Goal: Communication & Community: Answer question/provide support

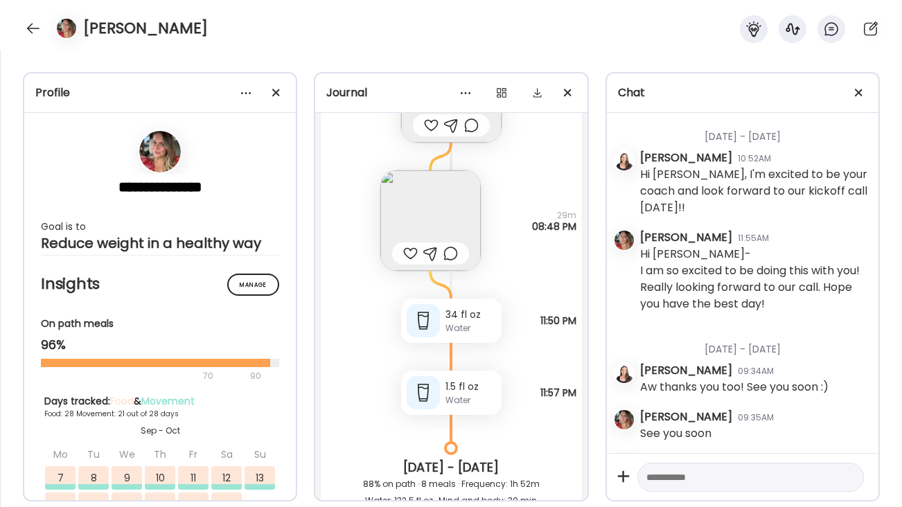
scroll to position [55781, 0]
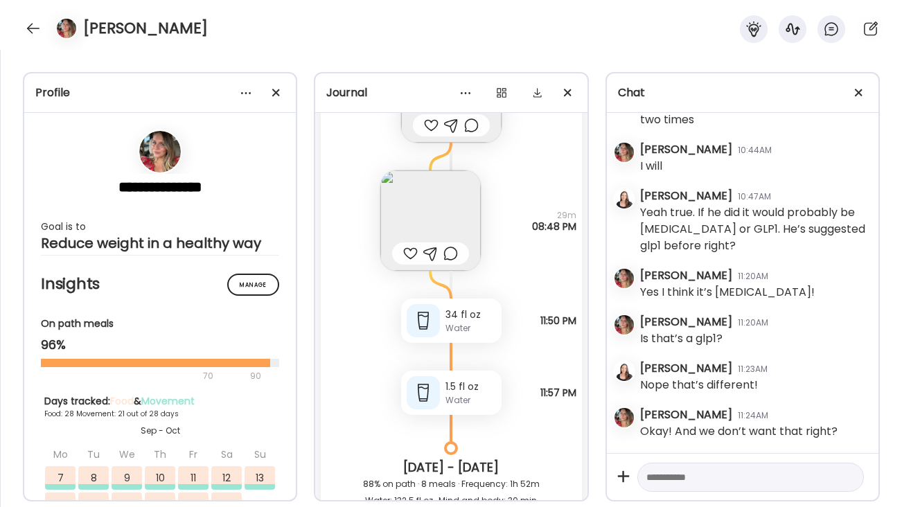
click at [667, 468] on div at bounding box center [751, 478] width 227 height 30
click at [659, 476] on textarea at bounding box center [739, 477] width 184 height 17
type textarea "*"
click at [776, 478] on textarea "**********" at bounding box center [739, 494] width 184 height 50
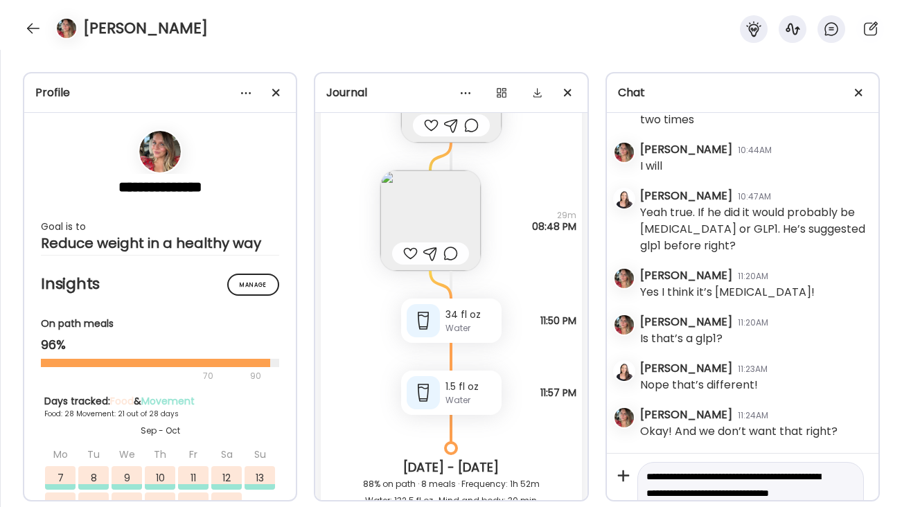
scroll to position [33, 0]
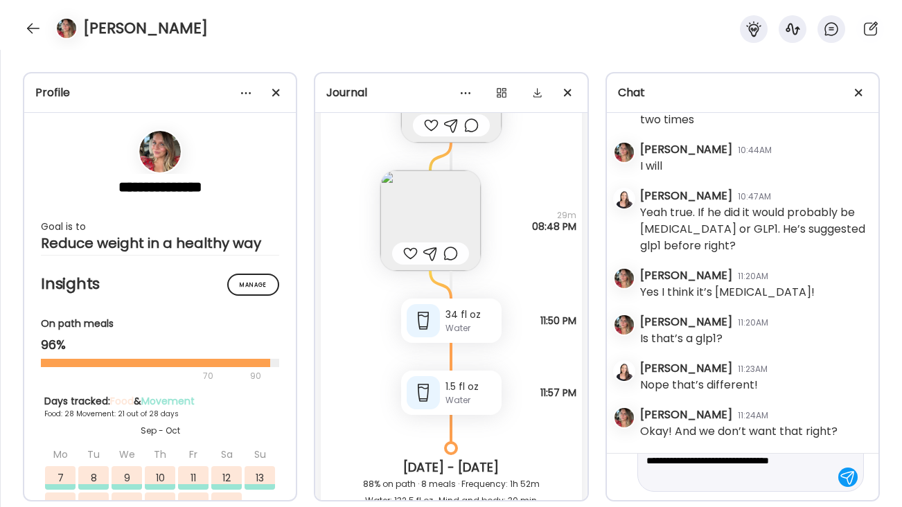
click at [746, 480] on textarea "**********" at bounding box center [739, 461] width 184 height 50
type textarea "**********"
click at [755, 486] on textarea "**********" at bounding box center [739, 447] width 184 height 100
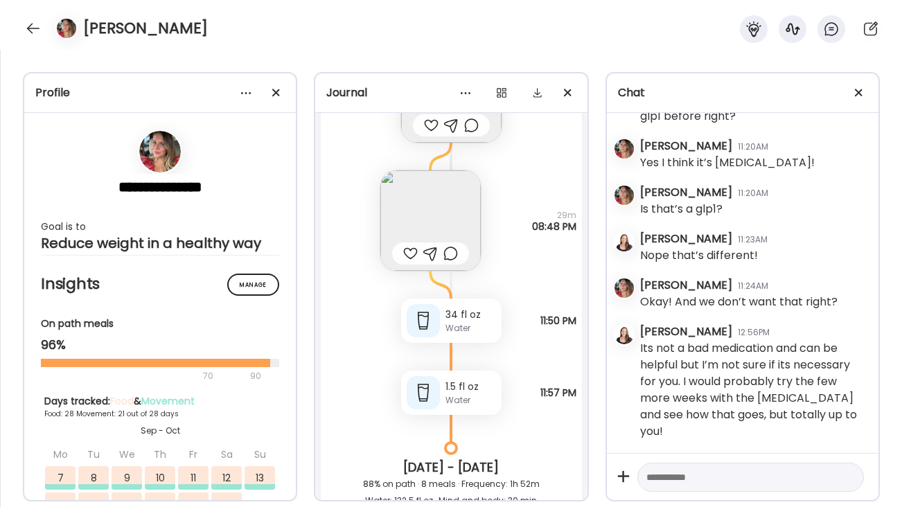
scroll to position [55895, 0]
click at [715, 497] on div at bounding box center [743, 476] width 272 height 47
click at [712, 486] on div at bounding box center [751, 478] width 227 height 30
click at [663, 478] on textarea at bounding box center [739, 477] width 184 height 17
type textarea "**********"
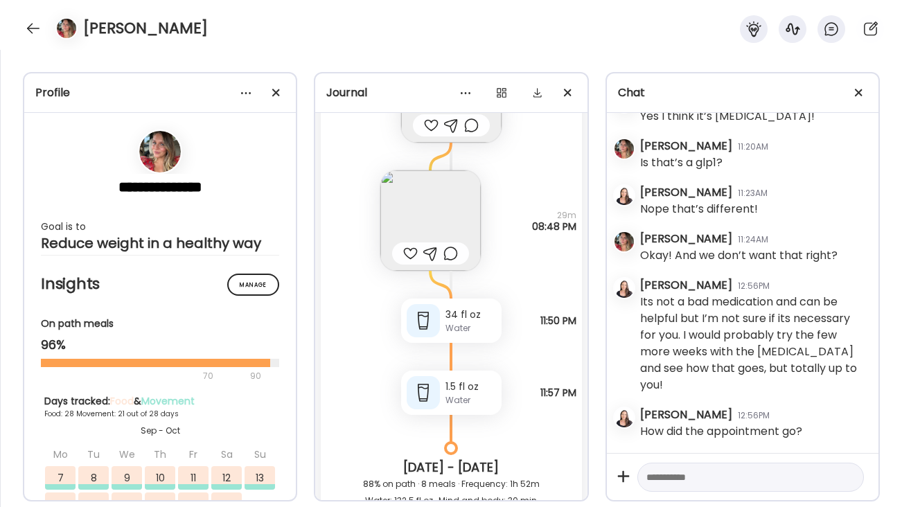
scroll to position [55941, 0]
click at [35, 31] on div at bounding box center [33, 28] width 22 height 22
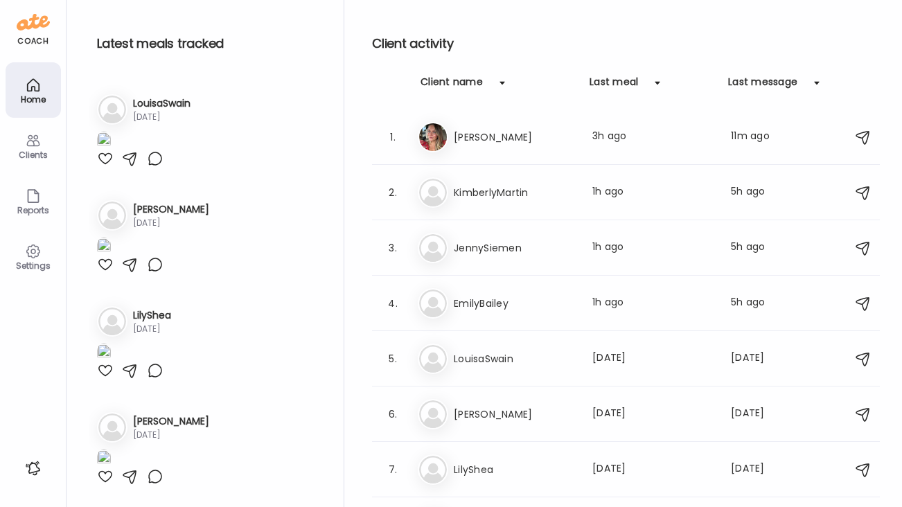
scroll to position [1556, 0]
click at [532, 204] on div "Ki KimberlyMartin Last meal: 1h ago Last message: 5h ago You: You can eat whole…" at bounding box center [628, 192] width 421 height 30
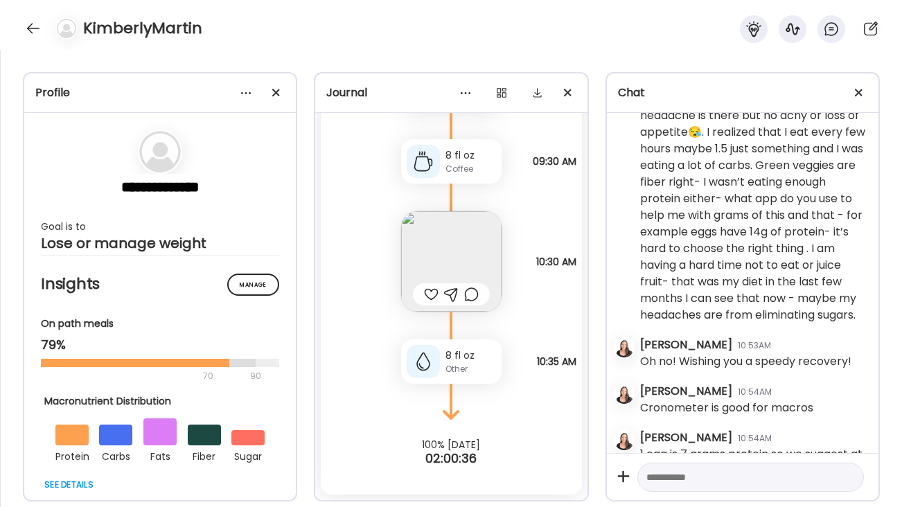
scroll to position [3156, 0]
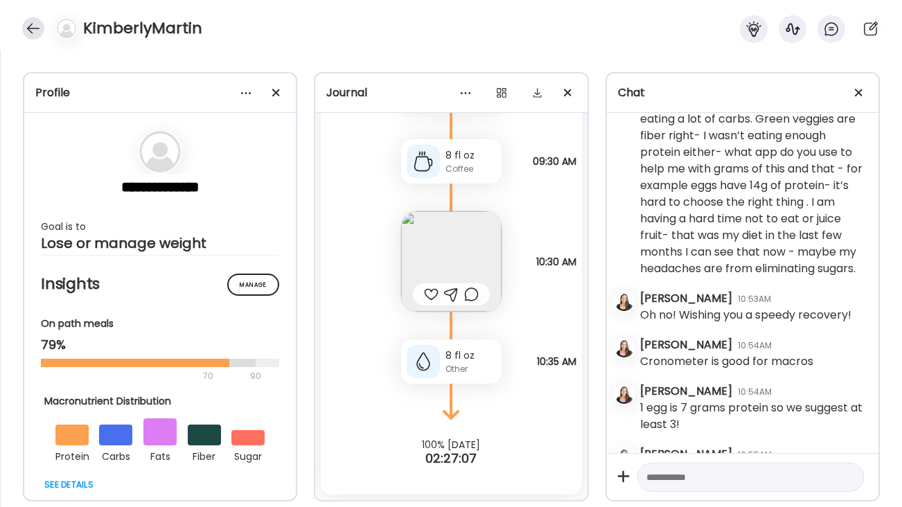
click at [26, 32] on div at bounding box center [33, 28] width 22 height 22
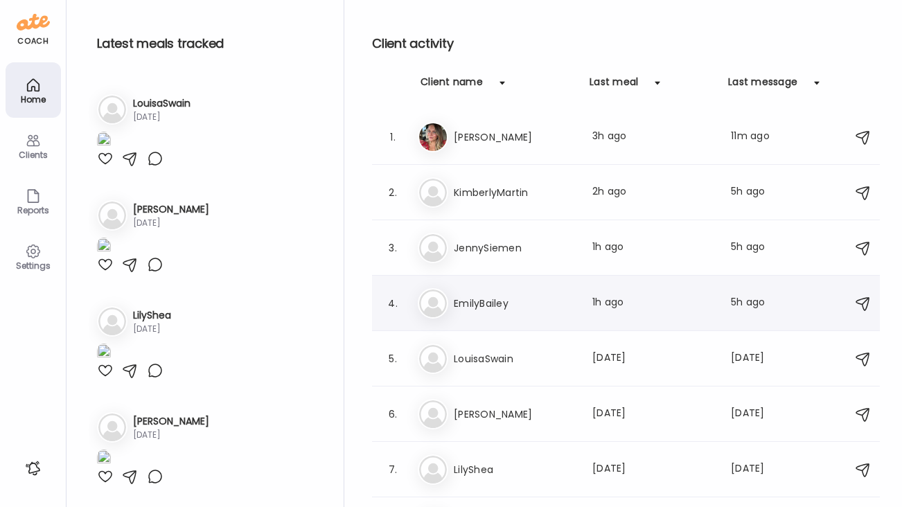
scroll to position [1556, 0]
click at [444, 252] on img at bounding box center [433, 248] width 28 height 28
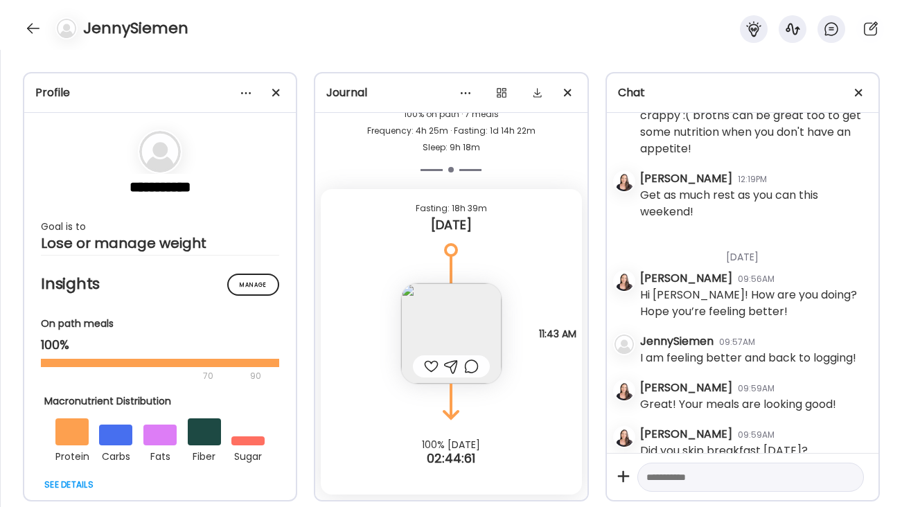
scroll to position [1912, 0]
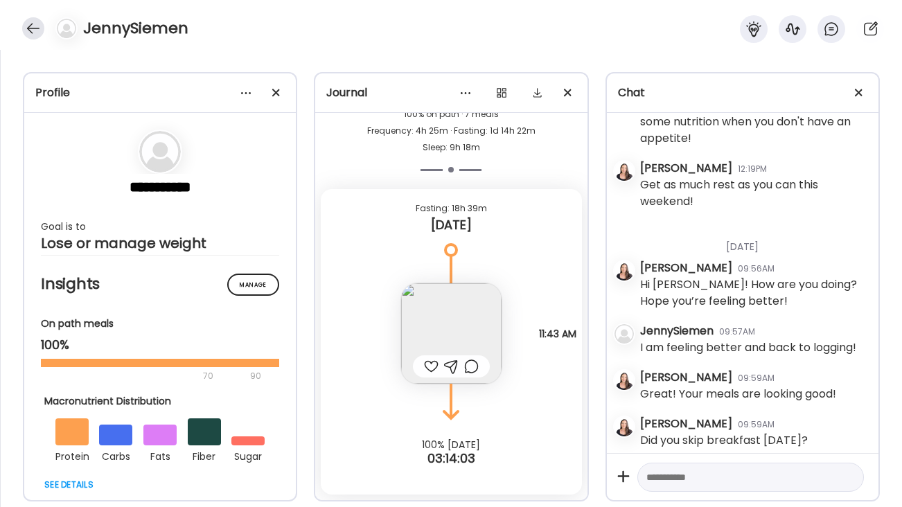
click at [30, 31] on div at bounding box center [33, 28] width 22 height 22
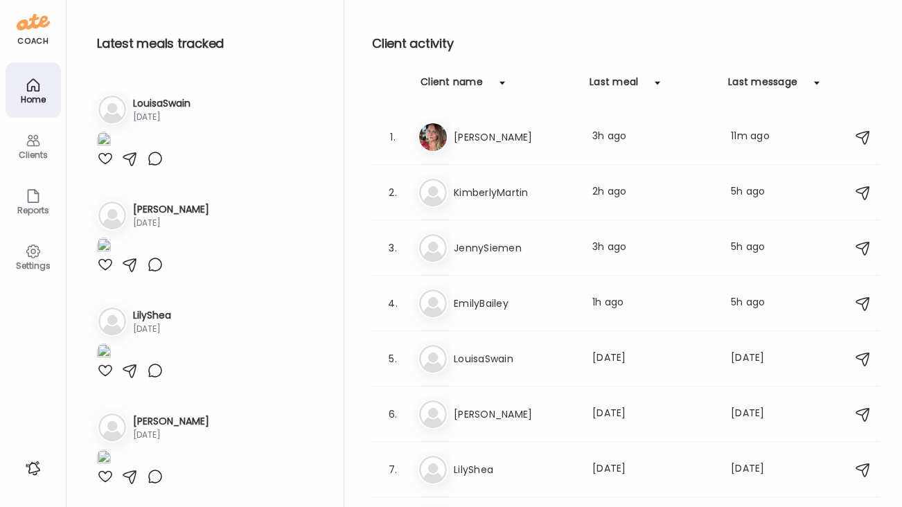
scroll to position [1556, 0]
click at [496, 306] on h3 "EmilyBailey" at bounding box center [515, 303] width 122 height 17
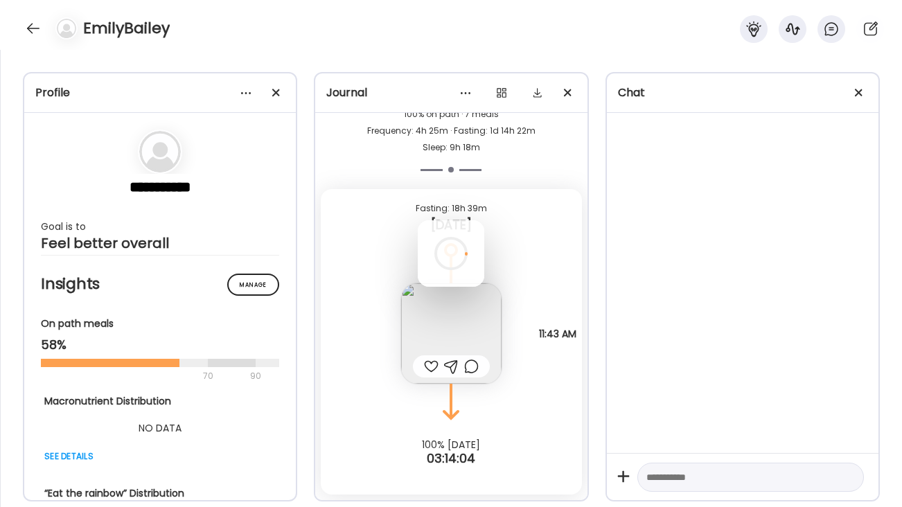
scroll to position [0, 0]
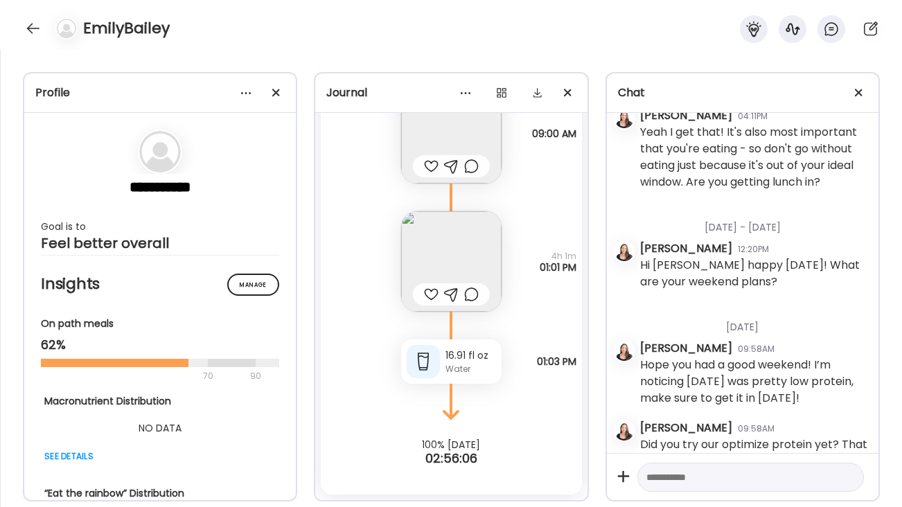
click at [671, 478] on textarea at bounding box center [739, 477] width 184 height 17
type textarea "**********"
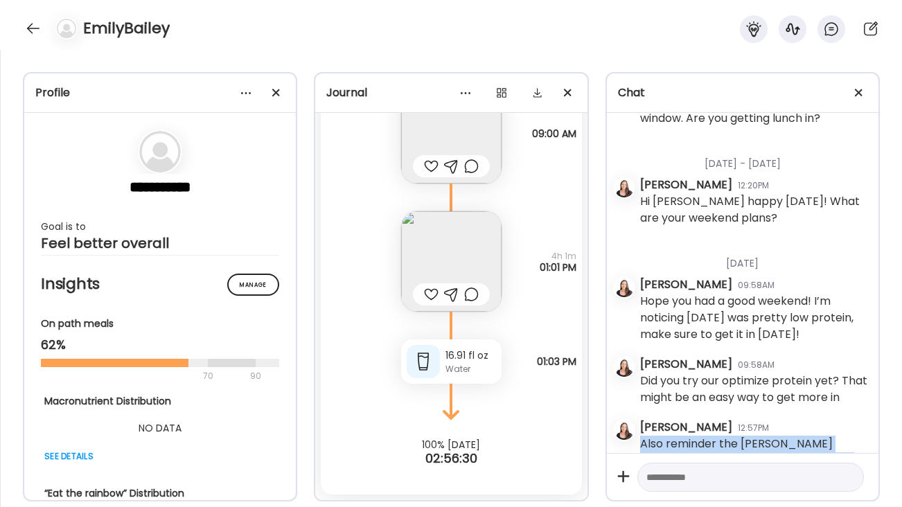
drag, startPoint x: 861, startPoint y: 433, endPoint x: 637, endPoint y: 415, distance: 225.3
click at [637, 415] on div "[DATE] - [DATE] [PERSON_NAME] 01:13PM Hi [PERSON_NAME], just emailed you your p…" at bounding box center [743, 283] width 272 height 340
copy div "Also reminder the [PERSON_NAME] studio workout is [DATE] morning if you want to…"
click at [28, 33] on div at bounding box center [33, 28] width 22 height 22
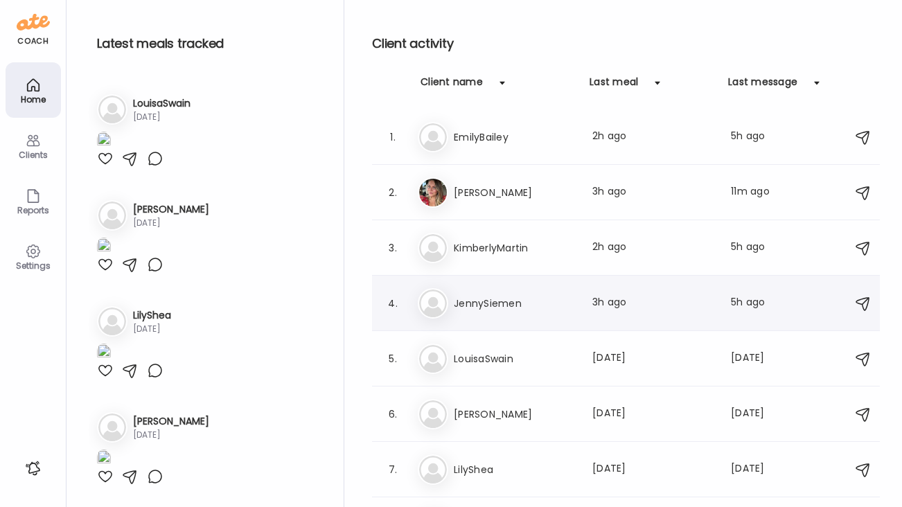
click at [517, 298] on h3 "JennySiemen" at bounding box center [515, 303] width 122 height 17
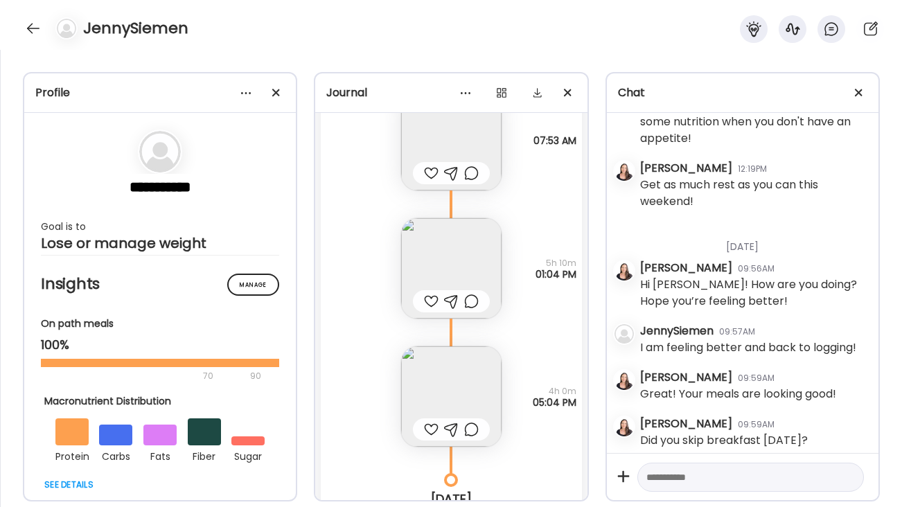
scroll to position [6451, 0]
click at [670, 484] on textarea at bounding box center [739, 477] width 184 height 17
paste textarea "**********"
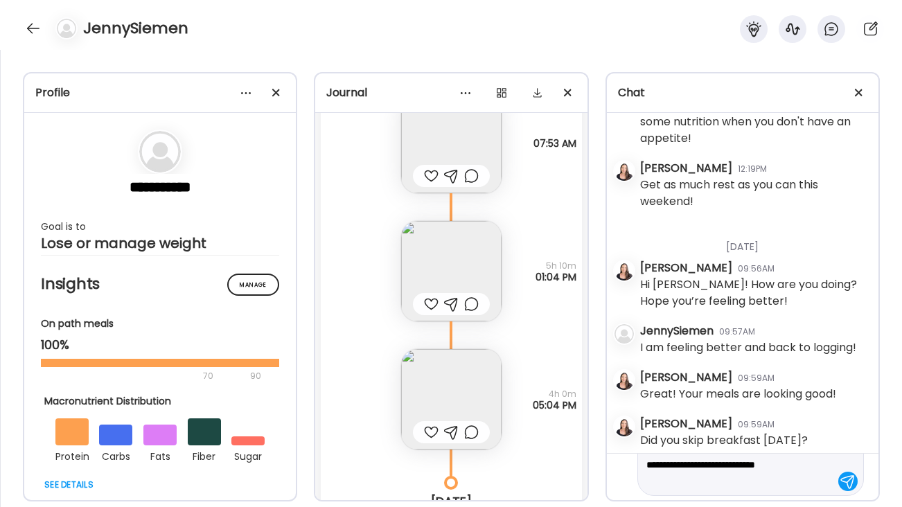
scroll to position [33, 0]
type textarea "**********"
click at [855, 477] on div at bounding box center [848, 477] width 19 height 19
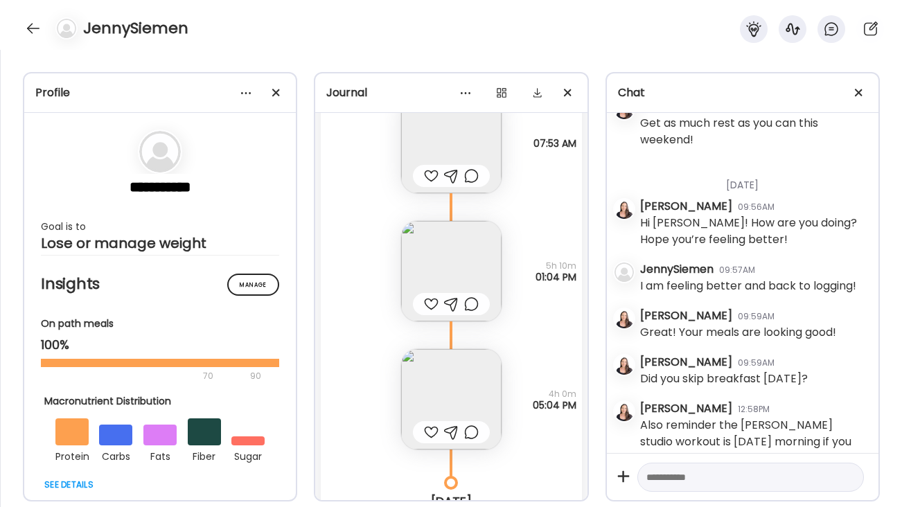
scroll to position [1975, 0]
click at [35, 23] on div at bounding box center [33, 28] width 22 height 22
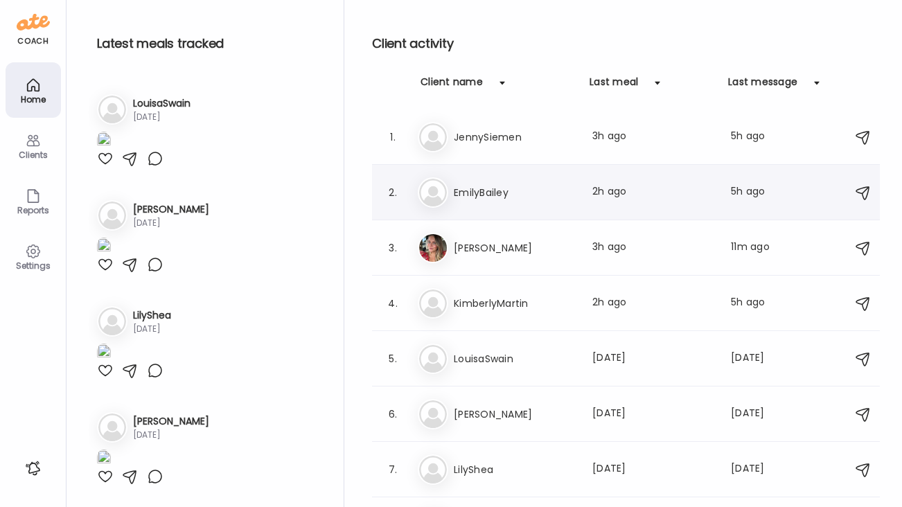
scroll to position [1556, 0]
click at [472, 150] on div "Sa [PERSON_NAME] Last meal: 3h ago Last message: 11m ago Didn’t tell me much bu…" at bounding box center [628, 137] width 421 height 30
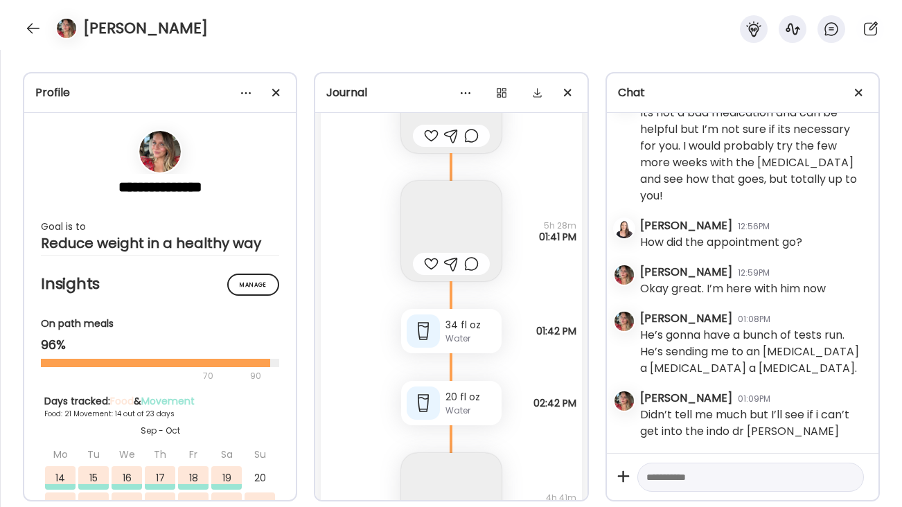
scroll to position [87119, 0]
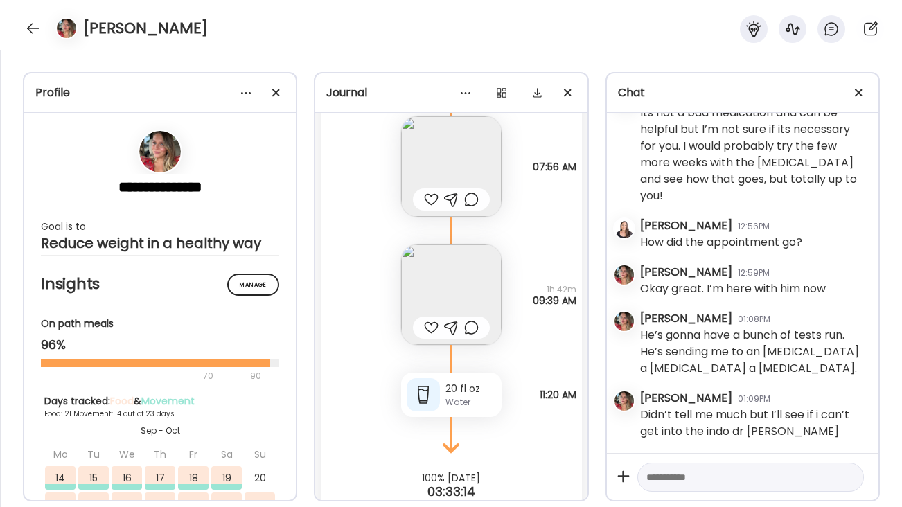
click at [674, 482] on textarea at bounding box center [739, 477] width 184 height 17
click at [650, 478] on textarea at bounding box center [739, 477] width 184 height 17
type textarea "**********"
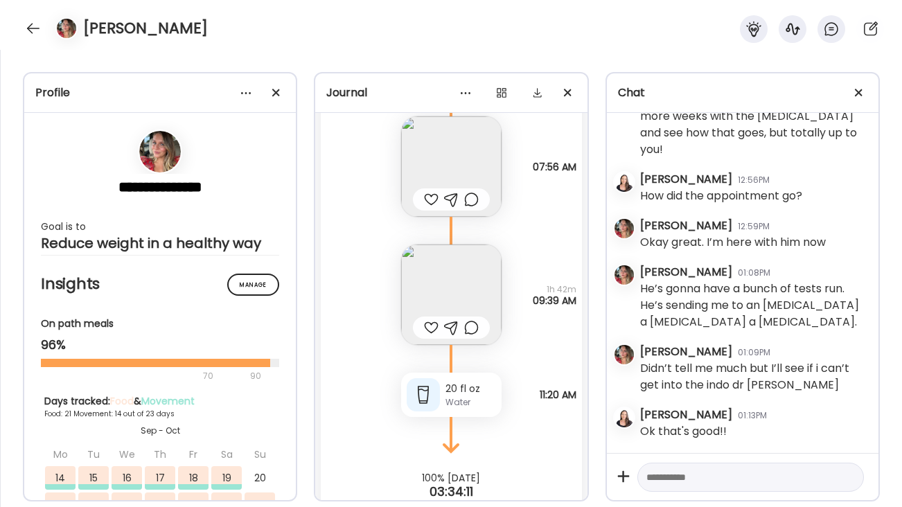
scroll to position [56178, 0]
click at [28, 29] on div at bounding box center [33, 28] width 22 height 22
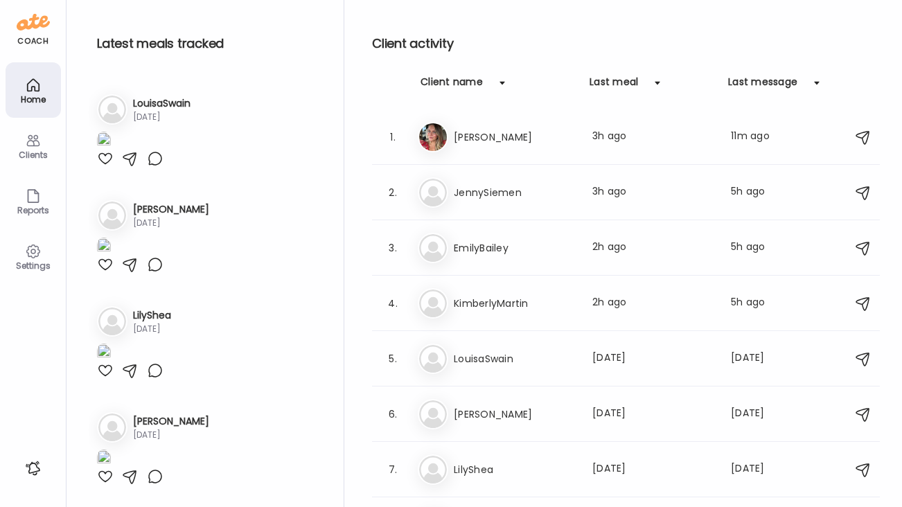
scroll to position [1556, 0]
